Goal: Task Accomplishment & Management: Manage account settings

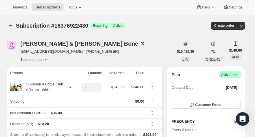
click at [10, 29] on button "Subscriptions" at bounding box center [11, 26] width 8 height 8
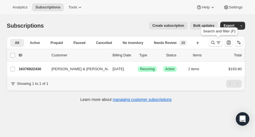
click at [215, 42] on icon "Search and filter results" at bounding box center [213, 43] width 6 height 6
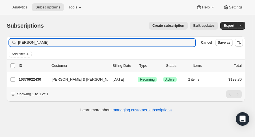
drag, startPoint x: 47, startPoint y: 45, endPoint x: -23, endPoint y: 34, distance: 70.3
click at [0, 34] on html "Analytics Subscriptions Tools Help Settings Skip to content Subscriptions. This…" at bounding box center [127, 68] width 255 height 137
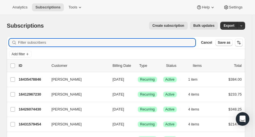
click at [34, 43] on input "Filter subscribers" at bounding box center [106, 43] width 177 height 8
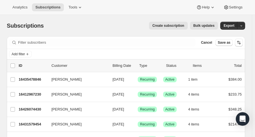
click at [51, 29] on div "Create subscription Bulk updates" at bounding box center [134, 26] width 167 height 8
click at [208, 43] on span "Cancel" at bounding box center [206, 42] width 11 height 5
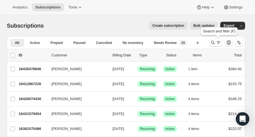
click at [219, 45] on icon "Search and filter results" at bounding box center [218, 43] width 6 height 6
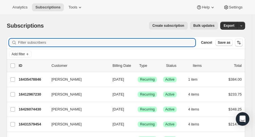
click at [185, 45] on input "Filter subscribers" at bounding box center [106, 43] width 177 height 8
click at [26, 55] on icon "Add filter" at bounding box center [27, 54] width 5 height 5
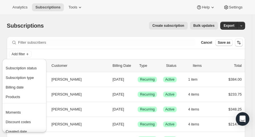
click at [46, 72] on div "Subscription status Subscription type Billing date Products" at bounding box center [24, 84] width 44 height 40
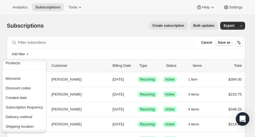
scroll to position [37, 0]
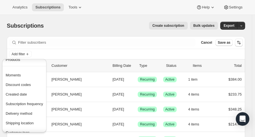
click at [34, 113] on span "Delivery method" at bounding box center [24, 114] width 37 height 6
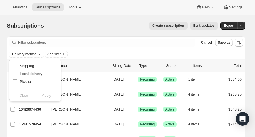
click at [19, 67] on label "Shipping" at bounding box center [23, 66] width 22 height 8
click at [17, 67] on input "Shipping" at bounding box center [15, 66] width 5 height 5
checkbox input "true"
click at [47, 97] on span "Apply" at bounding box center [46, 96] width 9 height 6
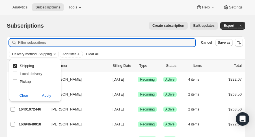
click at [123, 44] on input "Filter subscribers" at bounding box center [106, 43] width 177 height 8
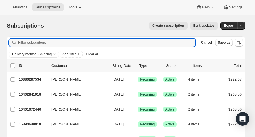
click at [80, 53] on icon "Add filter" at bounding box center [78, 54] width 5 height 5
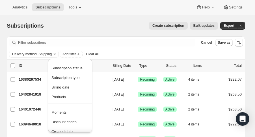
click at [81, 69] on span "Subscription status" at bounding box center [66, 68] width 31 height 4
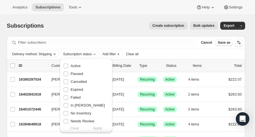
click at [78, 68] on span "Active" at bounding box center [76, 66] width 10 height 4
click at [68, 68] on input "Active" at bounding box center [66, 66] width 5 height 5
checkbox input "true"
click at [93, 129] on span "Apply" at bounding box center [97, 129] width 9 height 6
click at [96, 130] on span "Apply" at bounding box center [97, 129] width 9 height 6
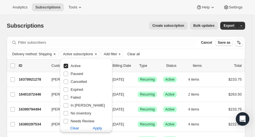
click at [96, 130] on span "Apply" at bounding box center [97, 129] width 9 height 6
click at [125, 27] on div "Create subscription Bulk updates" at bounding box center [134, 26] width 167 height 8
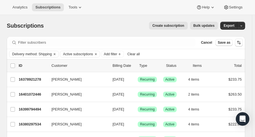
click at [233, 27] on span "Export" at bounding box center [228, 25] width 11 height 5
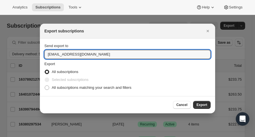
drag, startPoint x: 63, startPoint y: 55, endPoint x: -7, endPoint y: 52, distance: 70.1
click at [0, 52] on html "Analytics Subscriptions Tools Help Settings Skip to content Subscriptions. This…" at bounding box center [127, 68] width 255 height 137
type input "lknight@tewines.com"
click at [201, 106] on span "Export" at bounding box center [201, 105] width 11 height 5
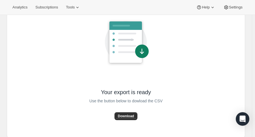
scroll to position [46, 0]
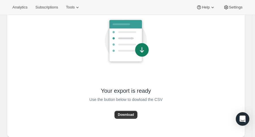
click at [131, 111] on button "Download" at bounding box center [125, 115] width 23 height 8
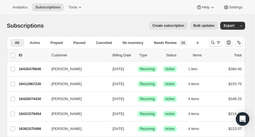
click at [32, 48] on icon "More views" at bounding box center [35, 51] width 6 height 6
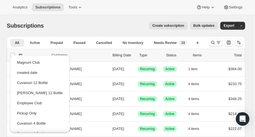
click at [32, 47] on ul "All Active Prepaid Paused Cancelled No inventory Needs Review New 28 More views" at bounding box center [101, 46] width 184 height 15
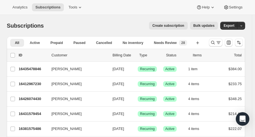
click at [33, 45] on button "Active" at bounding box center [34, 43] width 19 height 8
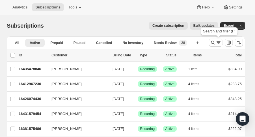
click at [214, 45] on icon "Search and filter results" at bounding box center [213, 43] width 6 height 6
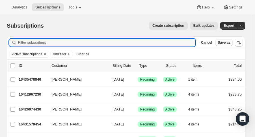
click at [170, 43] on input "Filter subscribers" at bounding box center [106, 43] width 177 height 8
click at [68, 53] on icon "Add filter" at bounding box center [68, 54] width 5 height 5
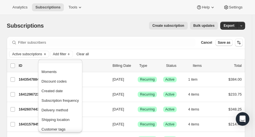
scroll to position [51, 0]
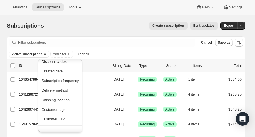
click at [56, 90] on span "Delivery method" at bounding box center [55, 90] width 27 height 4
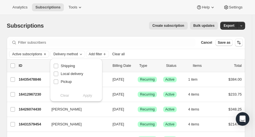
click at [68, 82] on span "Pickup" at bounding box center [66, 82] width 11 height 4
click at [58, 82] on input "Pickup" at bounding box center [56, 82] width 5 height 5
click at [68, 82] on span "Pickup" at bounding box center [66, 82] width 11 height 4
click at [58, 82] on input "Pickup" at bounding box center [56, 82] width 5 height 5
checkbox input "false"
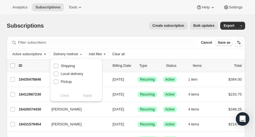
click at [62, 64] on span "Shipping" at bounding box center [68, 66] width 14 height 4
click at [58, 64] on input "Shipping" at bounding box center [56, 66] width 5 height 5
checkbox input "true"
click at [89, 96] on span "Apply" at bounding box center [87, 96] width 9 height 6
click at [131, 32] on div "Subscriptions. This page is ready Subscriptions Create subscription Bulk update…" at bounding box center [126, 25] width 238 height 21
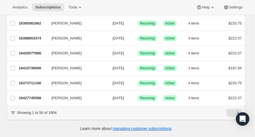
scroll to position [0, 0]
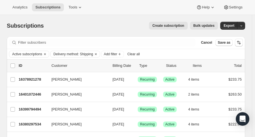
click at [235, 29] on button "Export" at bounding box center [229, 26] width 18 height 8
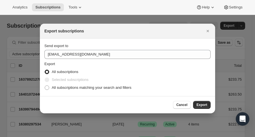
click at [108, 86] on span "All subscriptions matching your search and filters" at bounding box center [92, 88] width 80 height 4
click at [45, 86] on input "All subscriptions matching your search and filters" at bounding box center [45, 86] width 0 height 0
radio input "true"
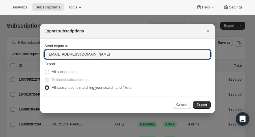
drag, startPoint x: 63, startPoint y: 56, endPoint x: 6, endPoint y: 64, distance: 58.2
type input "lknight@tewines.com"
click at [203, 103] on span "Export" at bounding box center [201, 105] width 11 height 5
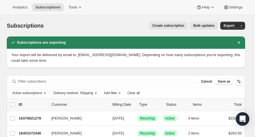
click at [241, 43] on icon "Dismiss notification" at bounding box center [239, 43] width 6 height 6
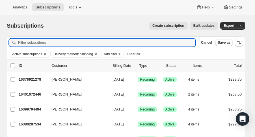
click at [66, 46] on input "Filter subscribers" at bounding box center [106, 43] width 177 height 8
type input "a"
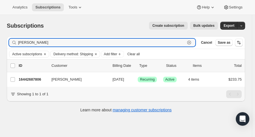
type input "whittle"
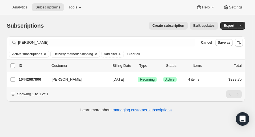
click at [40, 79] on p "16442687806" at bounding box center [33, 80] width 28 height 6
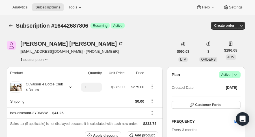
click at [238, 77] on icon at bounding box center [235, 75] width 6 height 6
click at [230, 95] on span "Cancel subscription" at bounding box center [233, 95] width 32 height 4
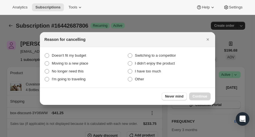
click at [86, 54] on span "Doesn't fit my budget" at bounding box center [69, 55] width 34 height 4
click at [45, 54] on budget "Doesn't fit my budget" at bounding box center [45, 53] width 0 height 0
radio budget "true"
click at [195, 95] on span "Continue" at bounding box center [199, 96] width 15 height 5
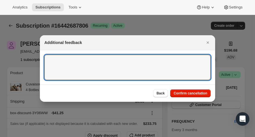
click at [155, 73] on textarea ":rcg:" at bounding box center [127, 67] width 166 height 25
type textarea "Lost job"
click at [192, 93] on span "Confirm cancellation" at bounding box center [190, 93] width 34 height 5
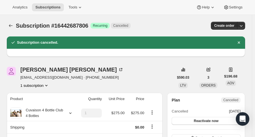
click at [11, 23] on icon "Subscriptions" at bounding box center [11, 26] width 6 height 6
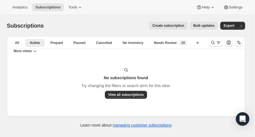
click at [216, 45] on button "Search and filter results" at bounding box center [216, 43] width 14 height 8
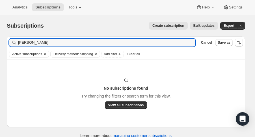
drag, startPoint x: 41, startPoint y: 39, endPoint x: -8, endPoint y: 39, distance: 48.6
click at [0, 39] on html "Analytics Subscriptions Tools Help Settings Skip to content Subscriptions. This…" at bounding box center [127, 68] width 255 height 137
drag, startPoint x: 30, startPoint y: 44, endPoint x: 0, endPoint y: 41, distance: 29.8
click at [0, 41] on div "Subscriptions. This page is ready Subscriptions Create subscription Bulk update…" at bounding box center [126, 79] width 252 height 129
type input "gabarel"
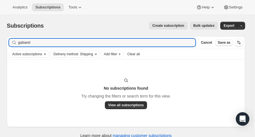
click at [95, 54] on icon "Clear" at bounding box center [96, 54] width 2 height 2
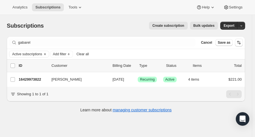
click at [24, 80] on p "16429973822" at bounding box center [33, 80] width 28 height 6
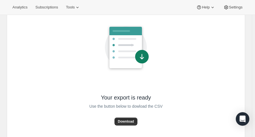
scroll to position [40, 0]
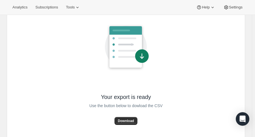
click at [132, 120] on span "Download" at bounding box center [126, 121] width 16 height 5
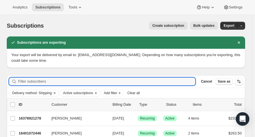
click at [83, 84] on input "Filter subscribers" at bounding box center [106, 82] width 177 height 8
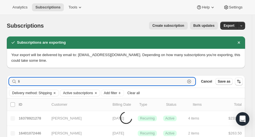
type input "l"
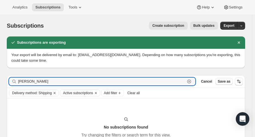
type input "riggs"
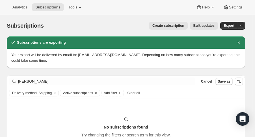
click at [56, 93] on icon "Clear" at bounding box center [54, 93] width 5 height 5
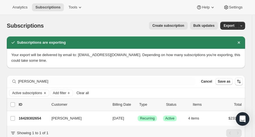
click at [37, 119] on p "16428302654" at bounding box center [33, 119] width 28 height 6
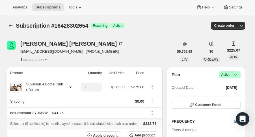
click at [240, 75] on span "Success Active |" at bounding box center [230, 74] width 22 height 7
click at [236, 86] on span "Pause subscription" at bounding box center [232, 86] width 31 height 4
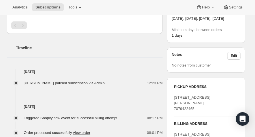
scroll to position [211, 0]
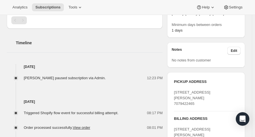
click at [239, 55] on button "Edit" at bounding box center [233, 51] width 13 height 8
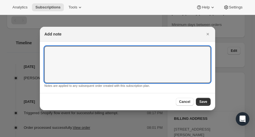
click at [180, 52] on textarea ":rvj:" at bounding box center [127, 64] width 166 height 37
type textarea "Paused for a family emergency 10-15 LK"
click at [202, 103] on span "Save" at bounding box center [203, 102] width 8 height 5
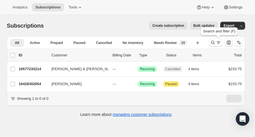
click at [213, 41] on icon "Search and filter results" at bounding box center [213, 43] width 6 height 6
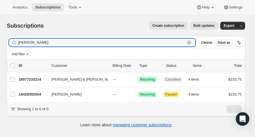
click at [192, 44] on icon "button" at bounding box center [189, 43] width 6 height 6
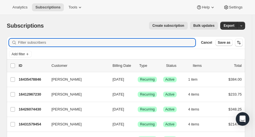
click at [79, 7] on icon at bounding box center [80, 7] width 2 height 1
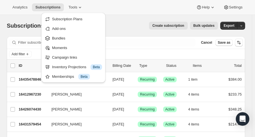
click at [16, 10] on button "Analytics" at bounding box center [20, 7] width 22 height 8
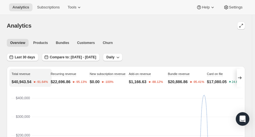
click at [25, 57] on span "Last 30 days" at bounding box center [25, 57] width 20 height 5
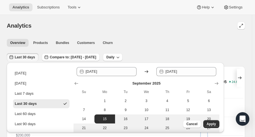
click at [41, 115] on button "Last 60 days" at bounding box center [41, 114] width 56 height 9
type input "2025-08-16"
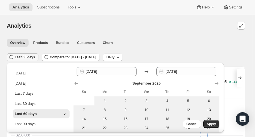
click at [209, 125] on span "Apply" at bounding box center [210, 124] width 9 height 5
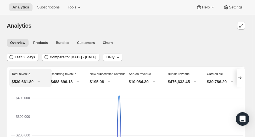
click at [242, 78] on icon at bounding box center [240, 78] width 6 height 6
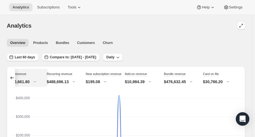
click at [57, 42] on span "Bundles" at bounding box center [62, 43] width 13 height 5
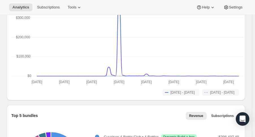
scroll to position [99, 0]
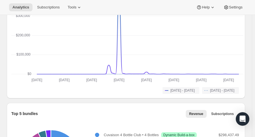
click at [225, 116] on button "Subscriptions" at bounding box center [222, 114] width 29 height 8
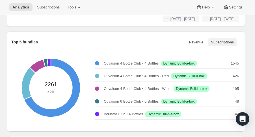
scroll to position [171, 0]
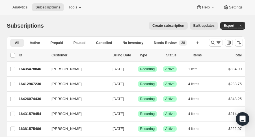
click at [215, 44] on icon "Search and filter results" at bounding box center [213, 43] width 4 height 4
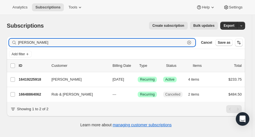
type input "[PERSON_NAME]"
click at [30, 79] on p "16419225918" at bounding box center [33, 80] width 28 height 6
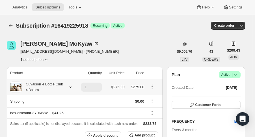
click at [30, 79] on th "Cuvaison 4 Bottle Club 4 Bottles" at bounding box center [41, 87] width 68 height 16
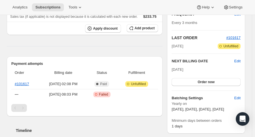
scroll to position [112, 0]
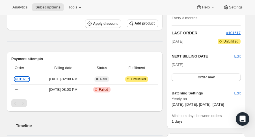
click at [24, 80] on link "#101617" at bounding box center [22, 79] width 14 height 4
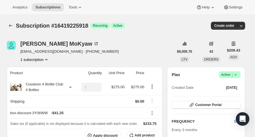
click at [10, 25] on icon "Subscriptions" at bounding box center [11, 26] width 6 height 6
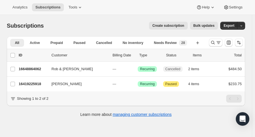
click at [215, 43] on icon "Search and filter results" at bounding box center [213, 43] width 6 height 6
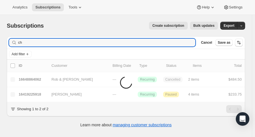
type input "c"
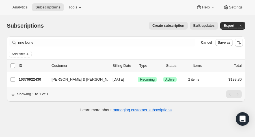
click at [18, 44] on div "nne bone Clear" at bounding box center [102, 43] width 186 height 8
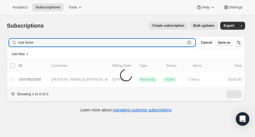
click at [18, 44] on input "nne bone" at bounding box center [101, 43] width 167 height 8
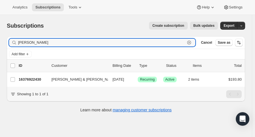
type input "anne bone"
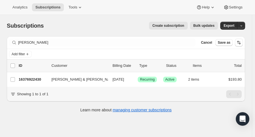
click at [36, 82] on div "16376922430 Anne & Jon Bone 11/01/2025 Success Recurring Success Active 2 items…" at bounding box center [130, 80] width 223 height 8
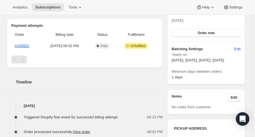
scroll to position [154, 0]
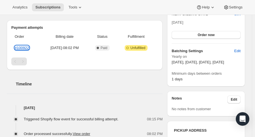
click at [25, 49] on link "#100922" at bounding box center [22, 48] width 14 height 4
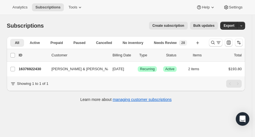
click at [213, 45] on icon "Search and filter results" at bounding box center [213, 43] width 6 height 6
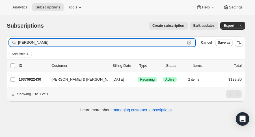
click at [190, 42] on icon "button" at bounding box center [189, 43] width 2 height 2
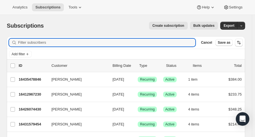
click at [212, 42] on span "Cancel" at bounding box center [206, 42] width 11 height 5
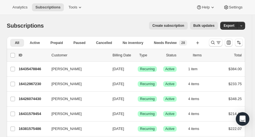
click at [19, 5] on span "Analytics" at bounding box center [19, 7] width 15 height 5
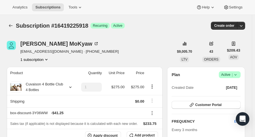
click at [238, 75] on icon at bounding box center [235, 75] width 6 height 6
click at [234, 87] on span "Pause subscription" at bounding box center [232, 86] width 31 height 4
